Goal: Navigation & Orientation: Find specific page/section

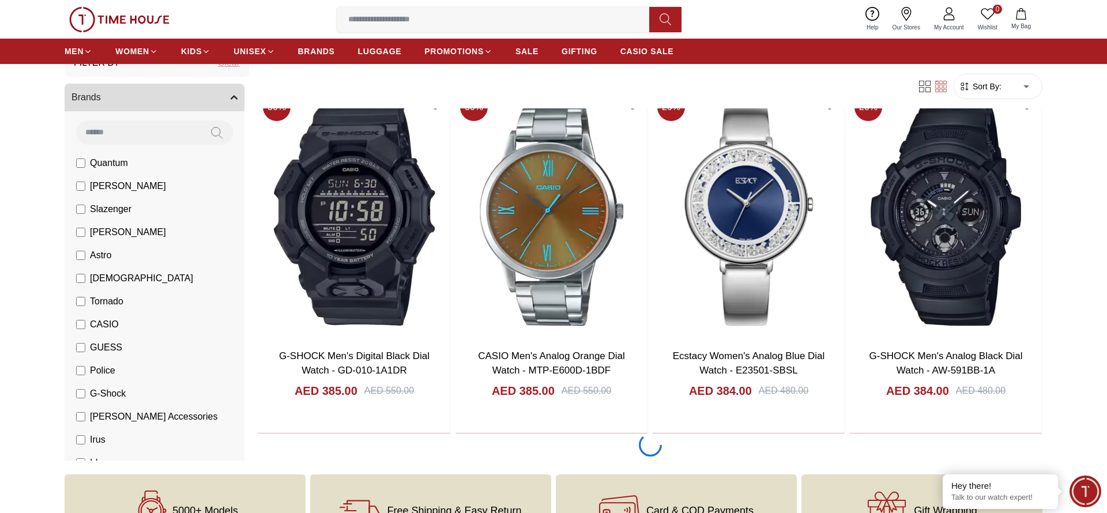
scroll to position [3718, 0]
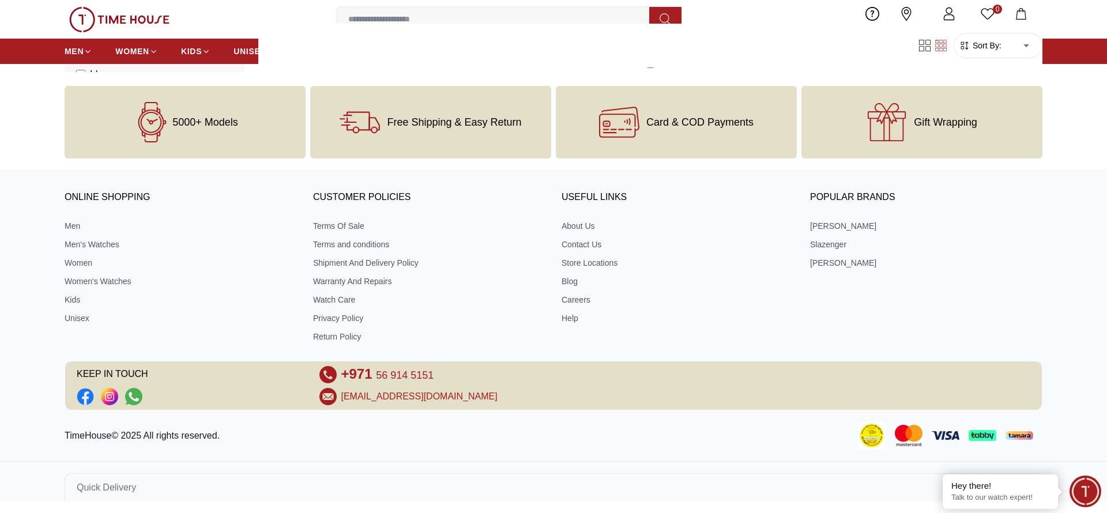
scroll to position [7294, 0]
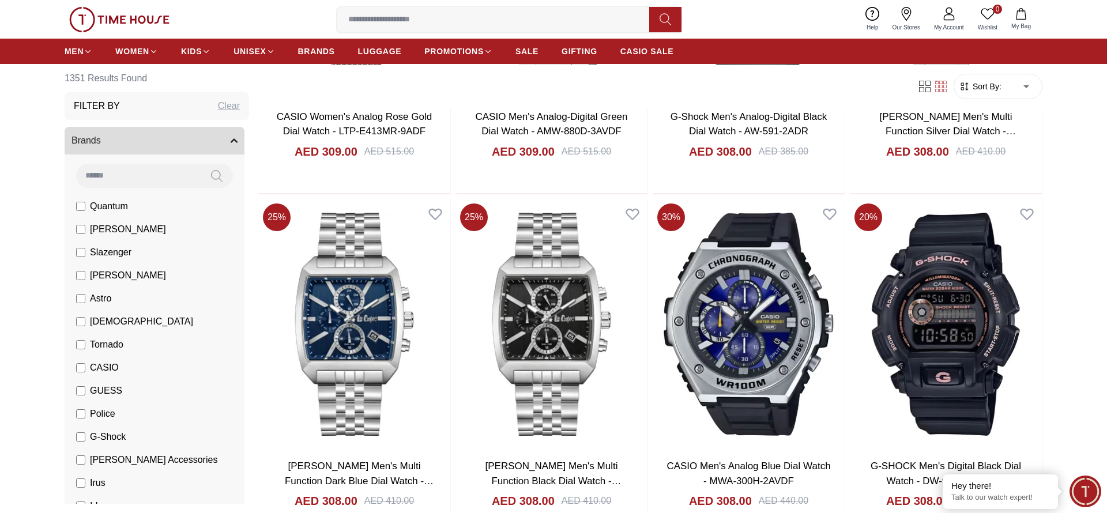
scroll to position [14445, 0]
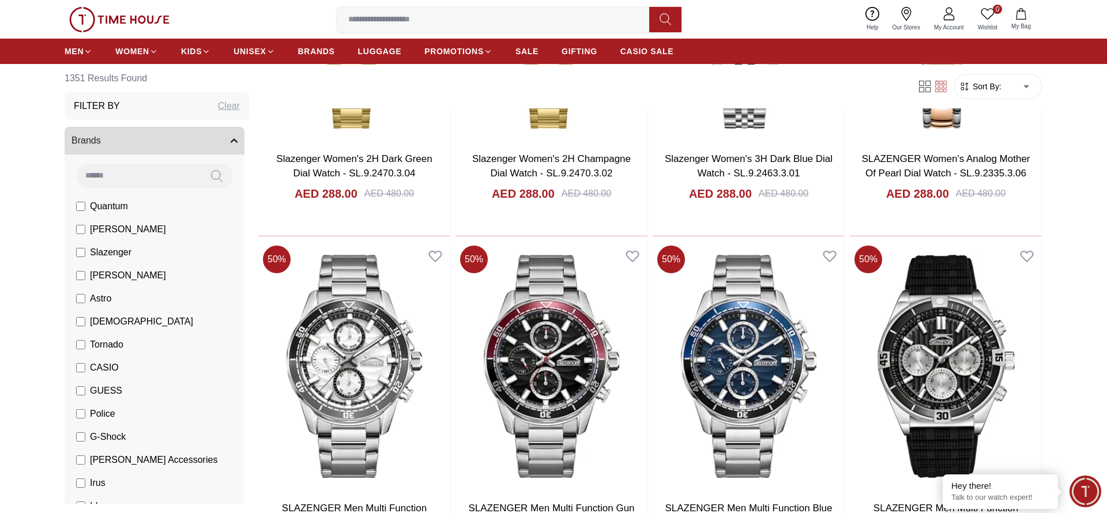
scroll to position [18021, 0]
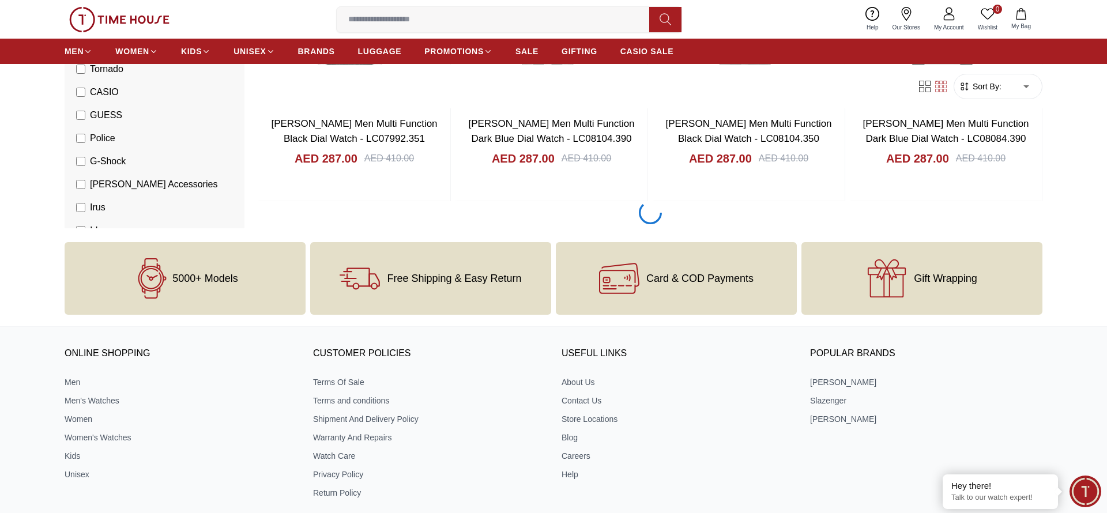
scroll to position [19809, 0]
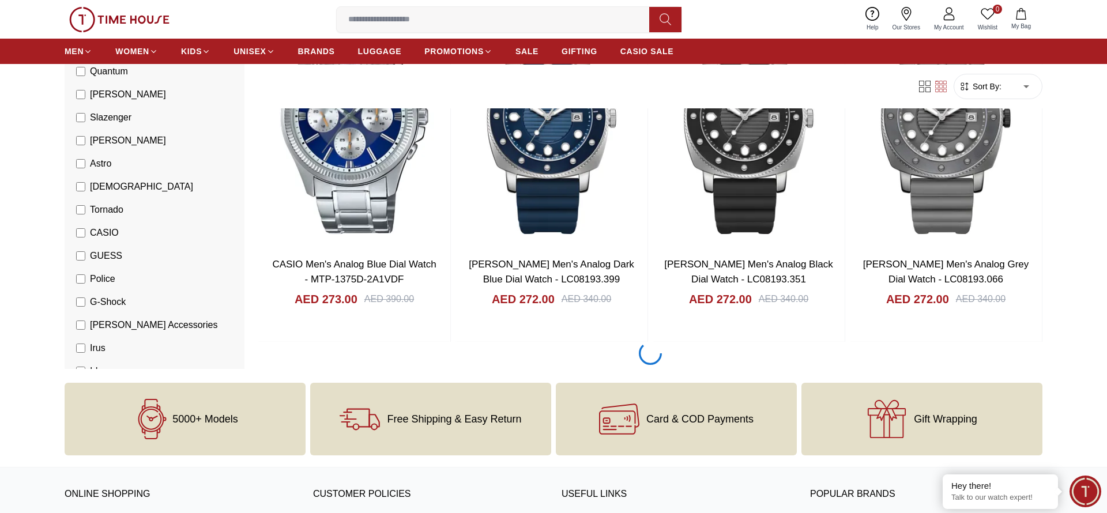
scroll to position [23385, 0]
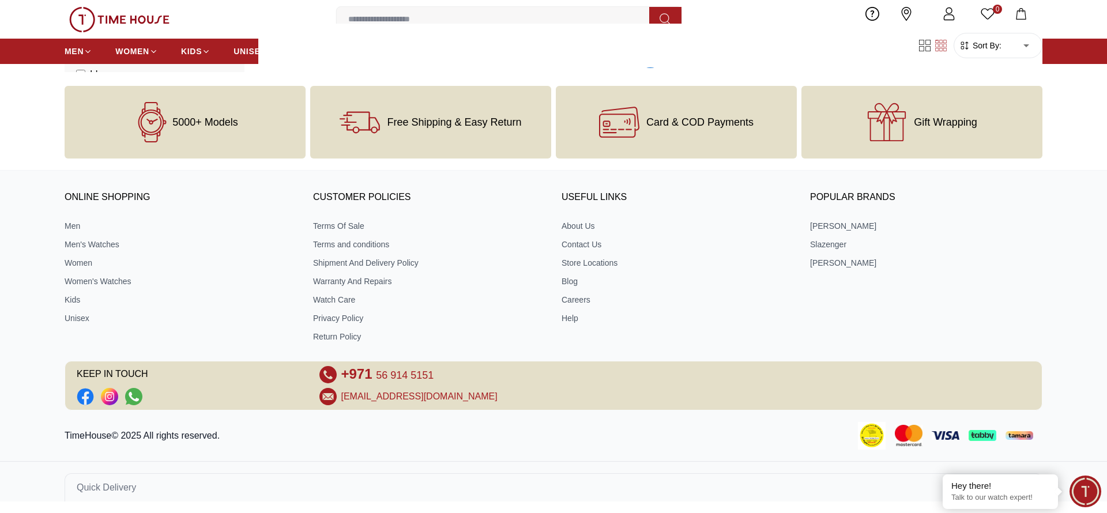
scroll to position [25173, 0]
